Goal: Task Accomplishment & Management: Manage account settings

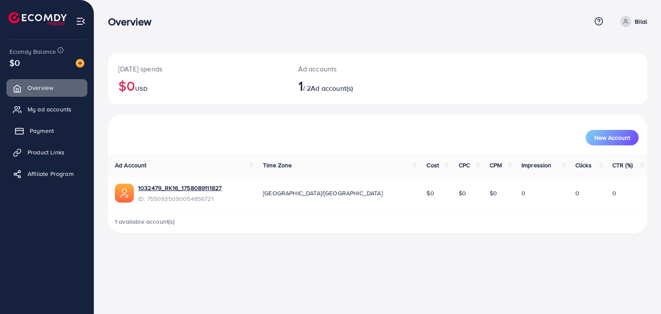
click at [47, 131] on span "Payment" at bounding box center [42, 131] width 24 height 9
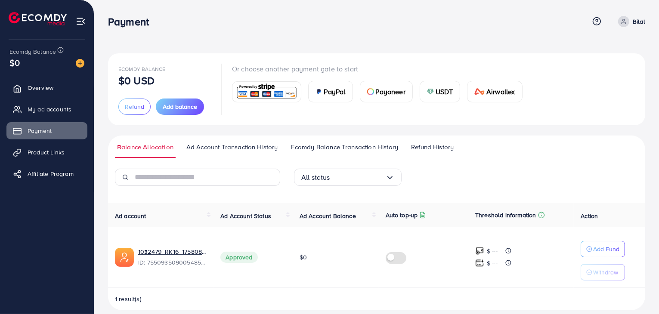
drag, startPoint x: 637, startPoint y: 22, endPoint x: 637, endPoint y: 28, distance: 5.2
click at [637, 22] on p "Bilal" at bounding box center [639, 21] width 12 height 10
click at [596, 66] on span "Log out" at bounding box center [593, 70] width 23 height 10
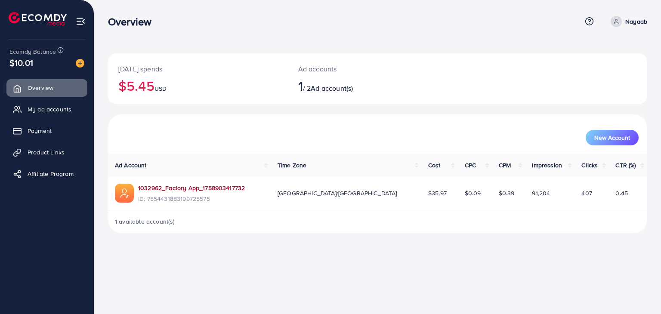
click at [190, 188] on link "1032962_Factory App_1758903417732" at bounding box center [191, 188] width 107 height 9
click at [205, 187] on link "1032962_Factory App_1758903417732" at bounding box center [191, 188] width 107 height 9
click at [47, 124] on link "Payment" at bounding box center [46, 130] width 81 height 17
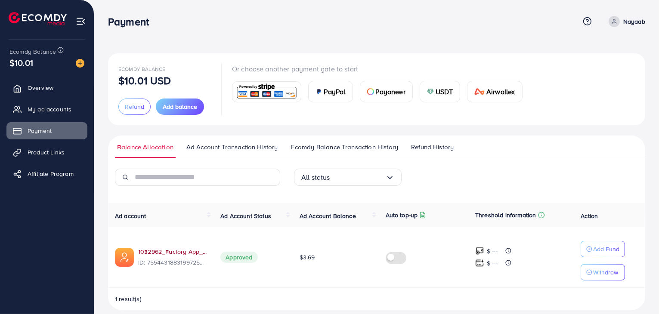
click at [160, 249] on link "1032962_Factory App_1758903417732" at bounding box center [172, 252] width 68 height 9
click at [620, 20] on span at bounding box center [614, 21] width 11 height 11
click at [600, 73] on span "Log out" at bounding box center [593, 70] width 23 height 10
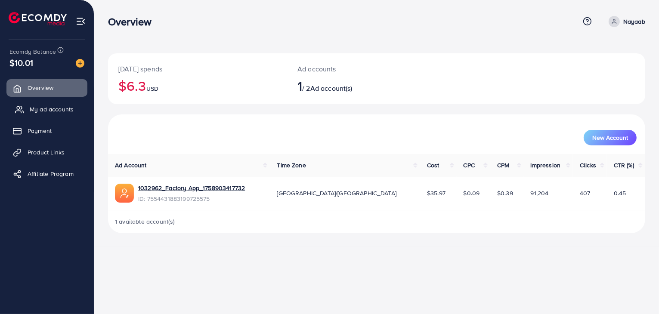
click at [41, 112] on span "My ad accounts" at bounding box center [52, 109] width 44 height 9
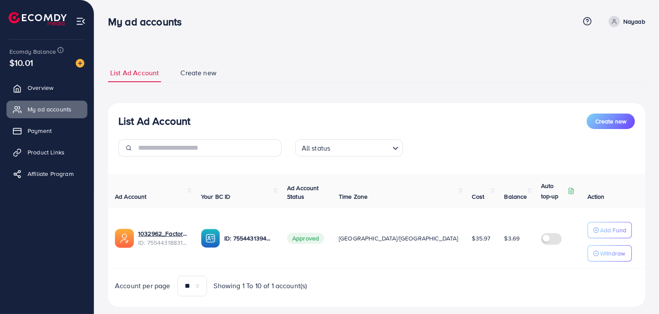
click at [646, 24] on div "List Ad Account Create new List Ad Account Create new All status Loading... Ad …" at bounding box center [376, 165] width 565 height 331
click at [621, 16] on link "Nayaab" at bounding box center [626, 21] width 40 height 11
click at [598, 72] on span "Log out" at bounding box center [593, 70] width 23 height 10
